Goal: Task Accomplishment & Management: Manage account settings

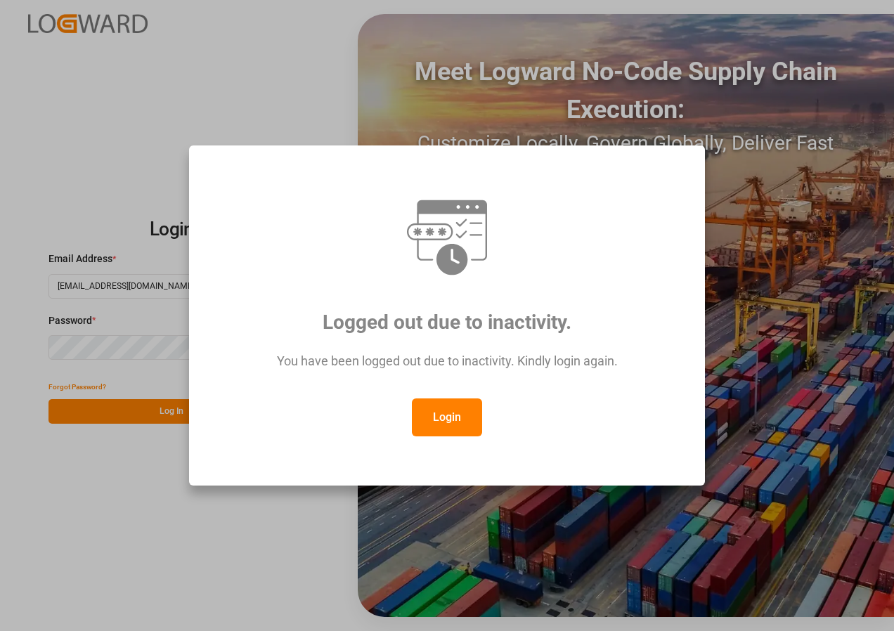
drag, startPoint x: 442, startPoint y: 409, endPoint x: 418, endPoint y: 397, distance: 26.7
click at [441, 410] on button "Login" at bounding box center [447, 418] width 70 height 38
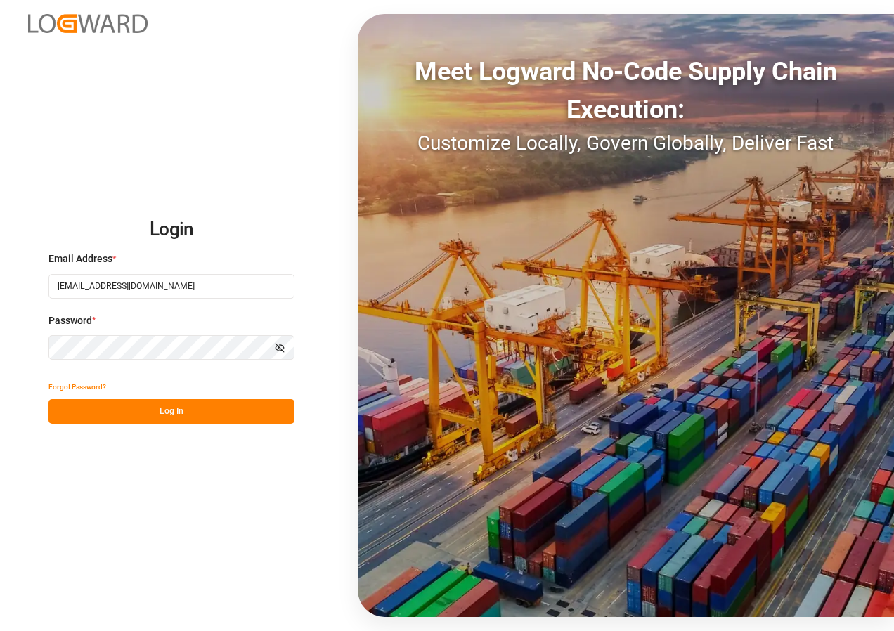
click at [174, 406] on button "Log In" at bounding box center [172, 411] width 246 height 25
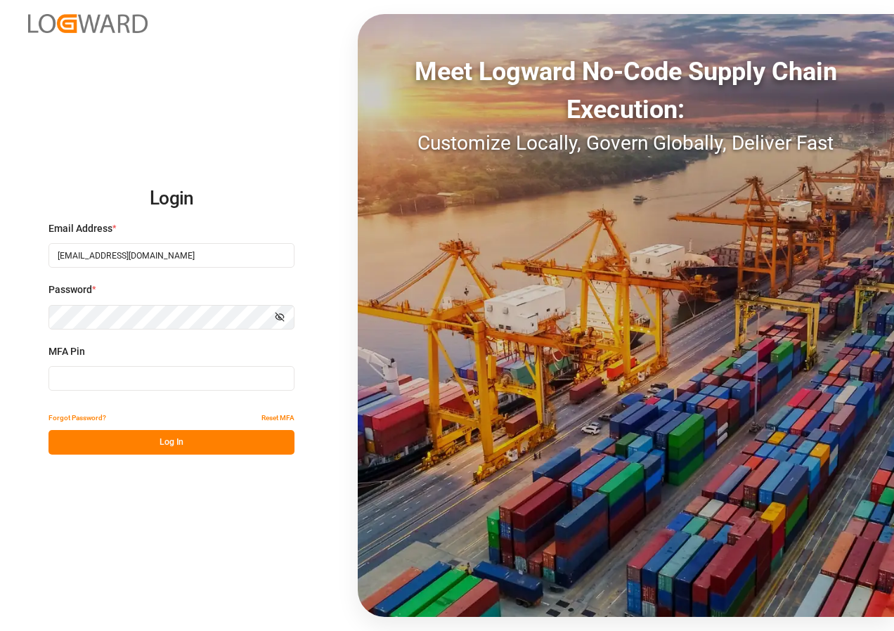
click at [97, 379] on input at bounding box center [172, 378] width 246 height 25
click at [131, 378] on input at bounding box center [172, 378] width 246 height 25
click at [74, 378] on input at bounding box center [172, 378] width 246 height 25
type input "501382"
click at [166, 446] on button "Log In" at bounding box center [172, 442] width 246 height 25
